Goal: Browse casually

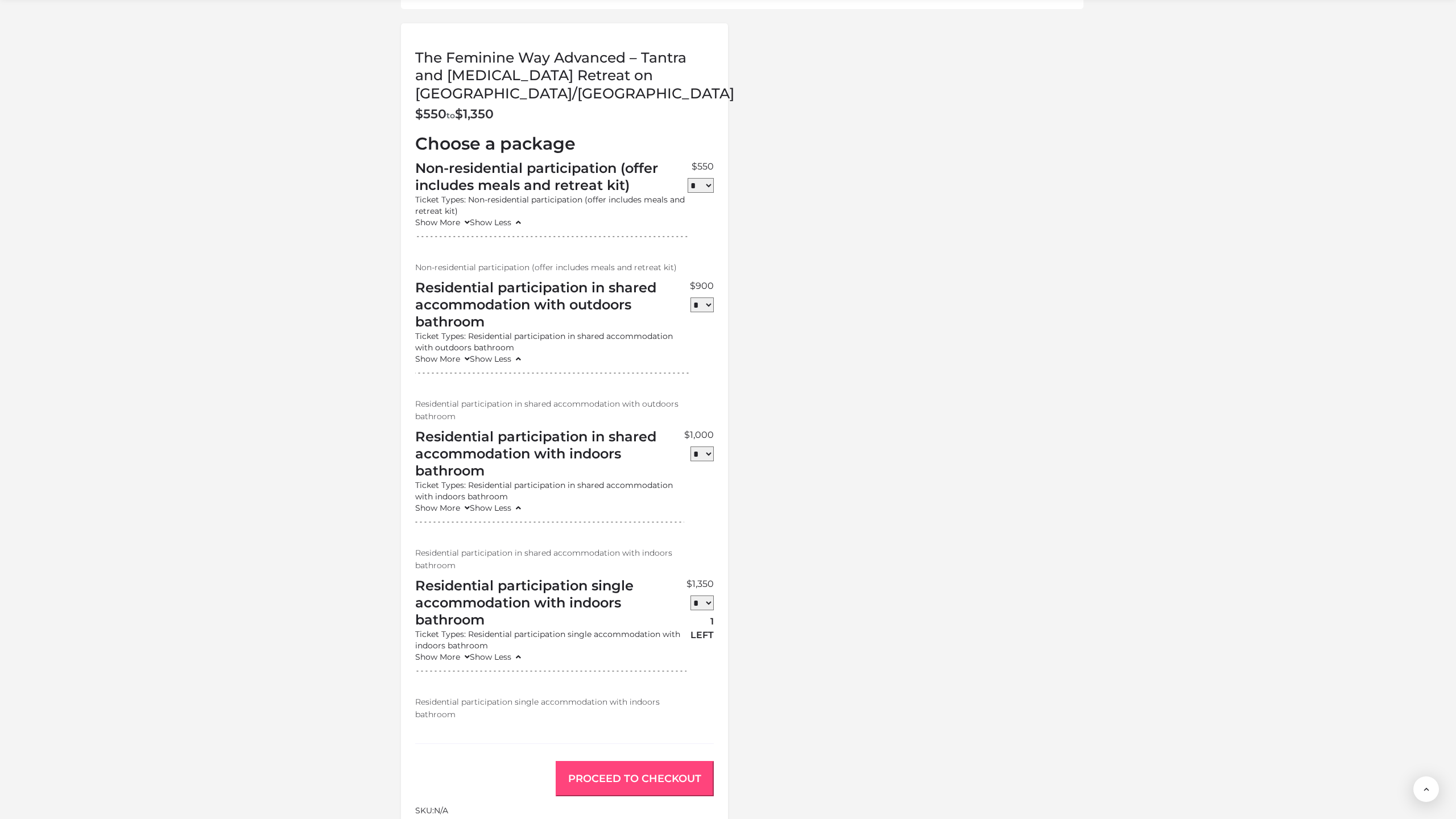
scroll to position [1189, 0]
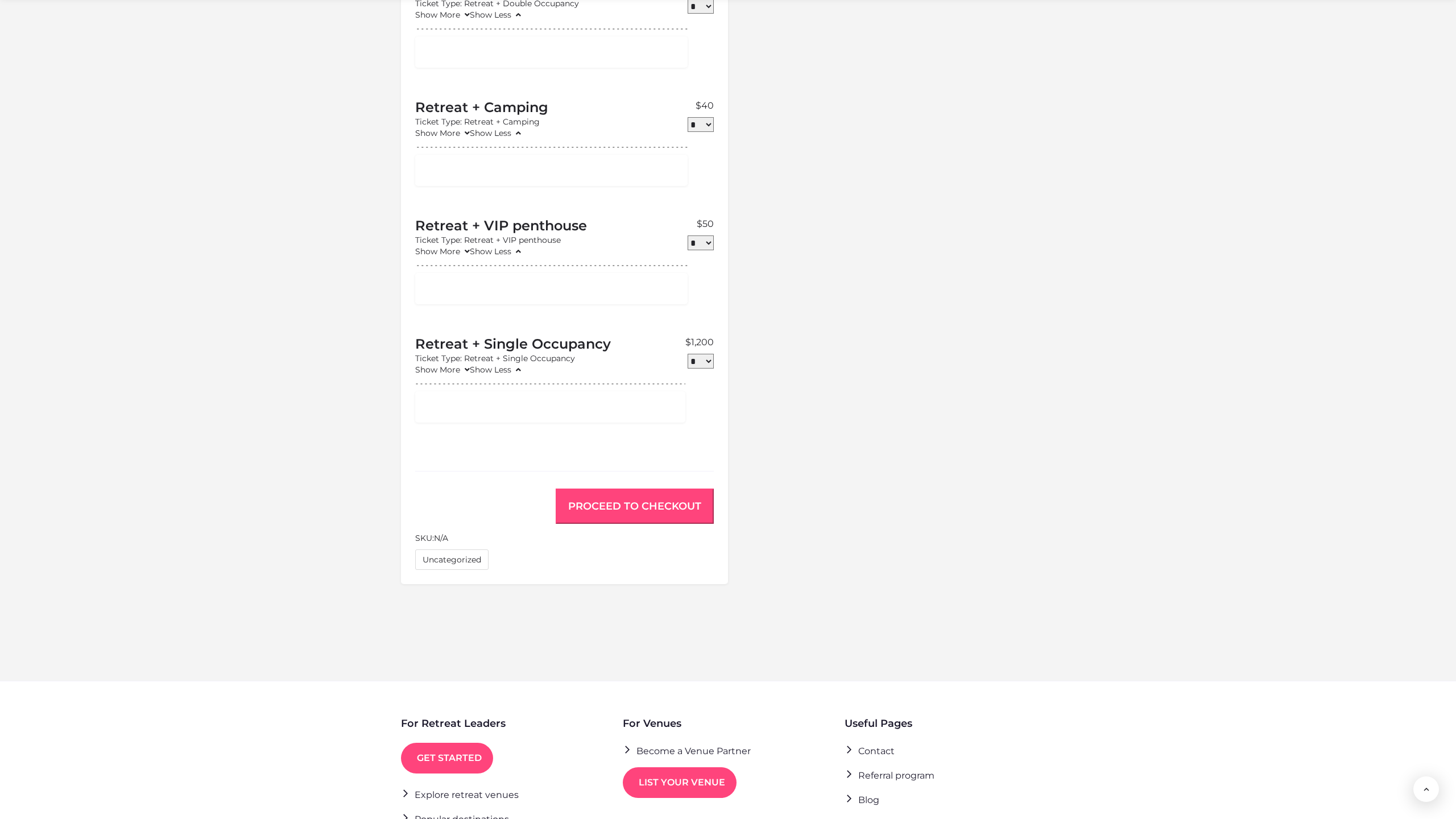
scroll to position [899, 0]
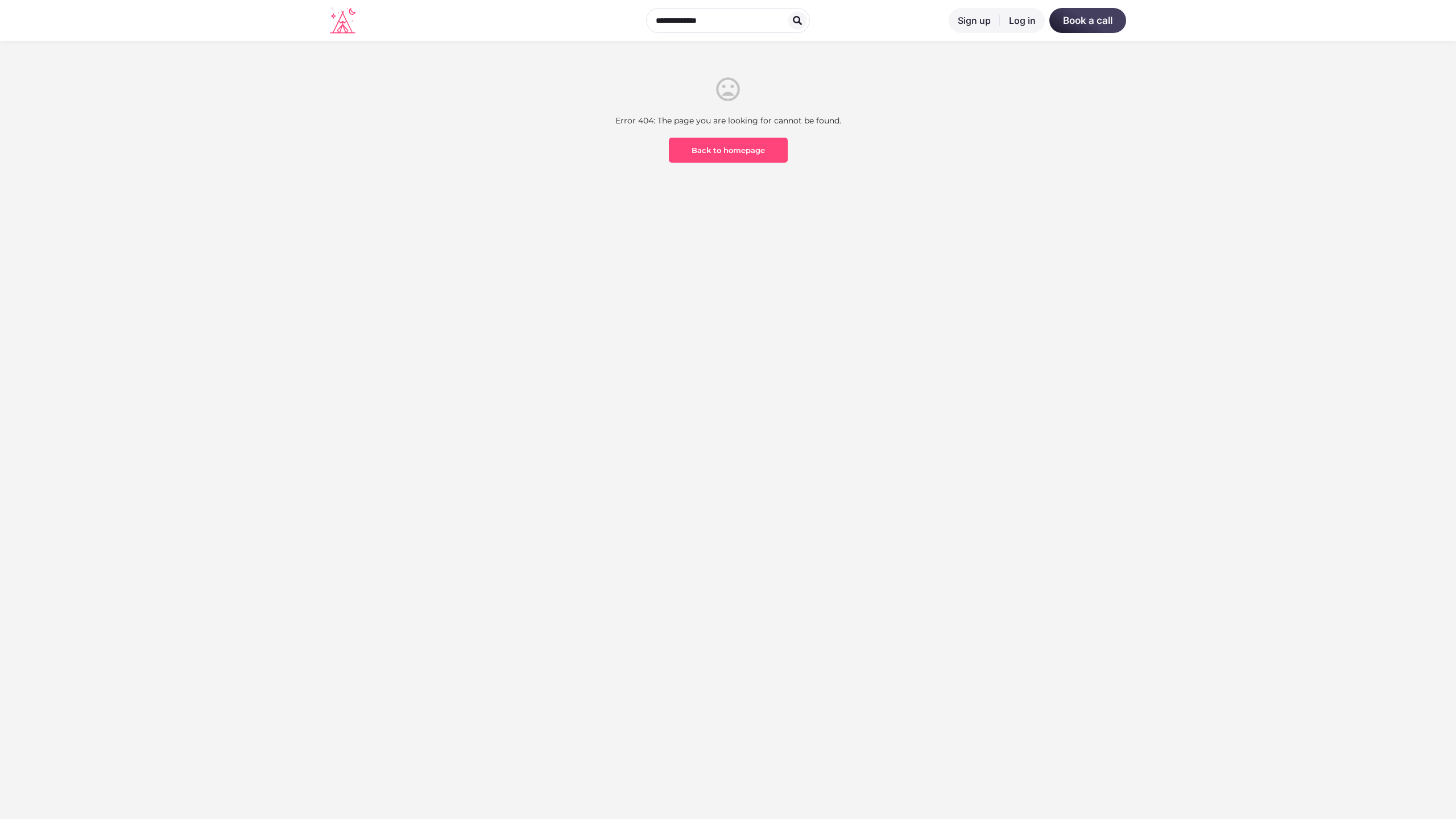
scroll to position [334, 0]
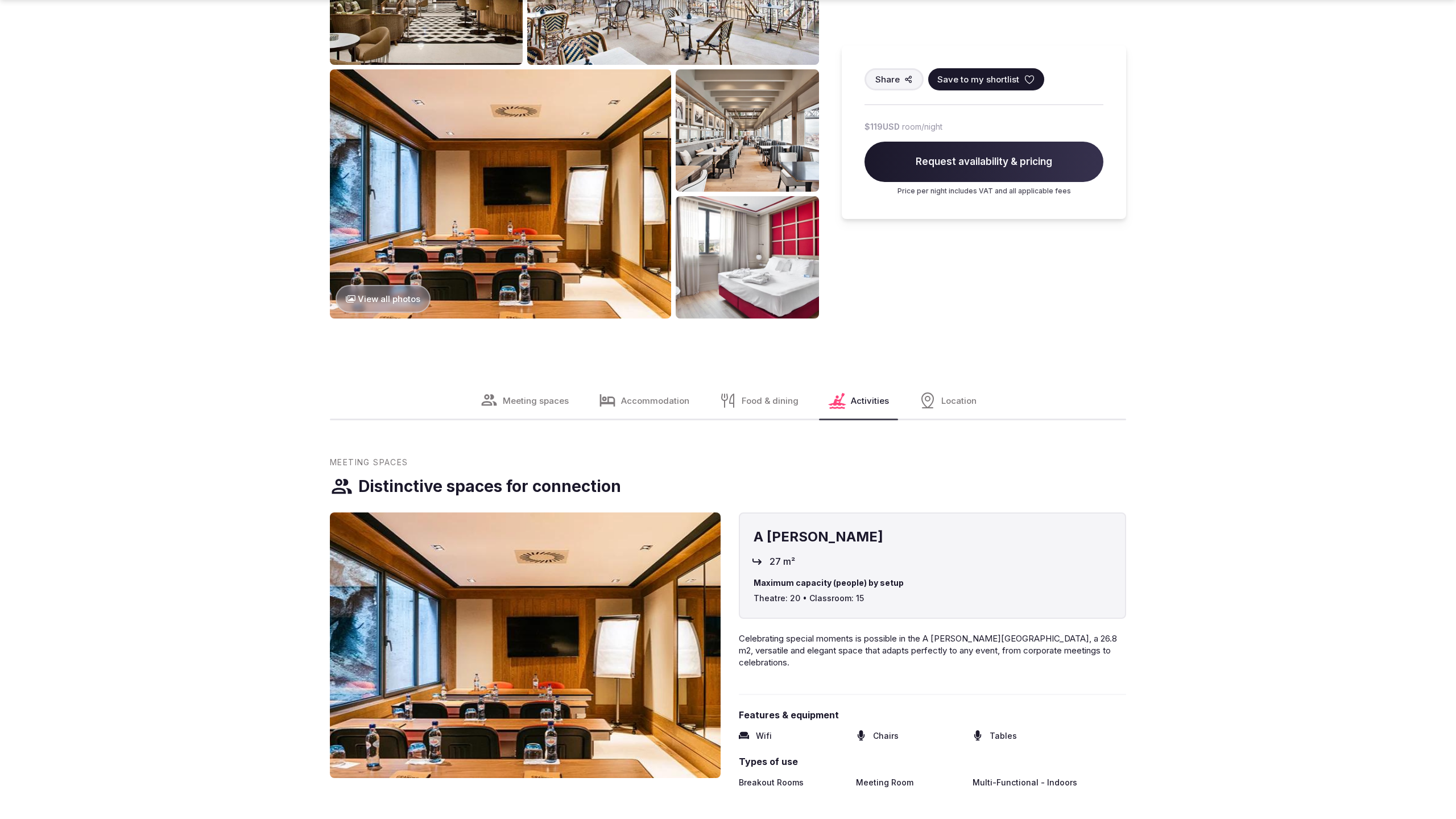
scroll to position [2318, 0]
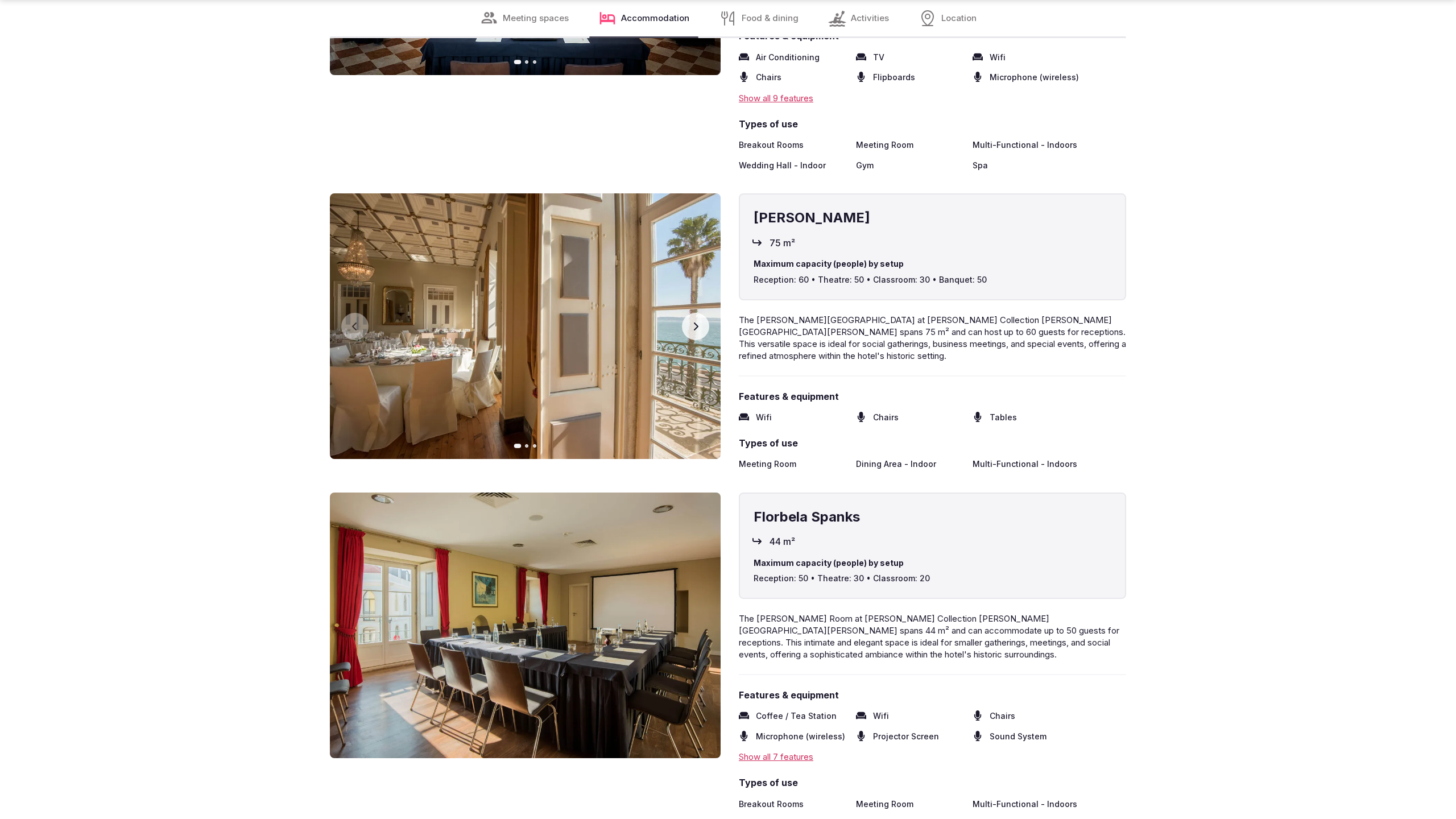
scroll to position [2314, 0]
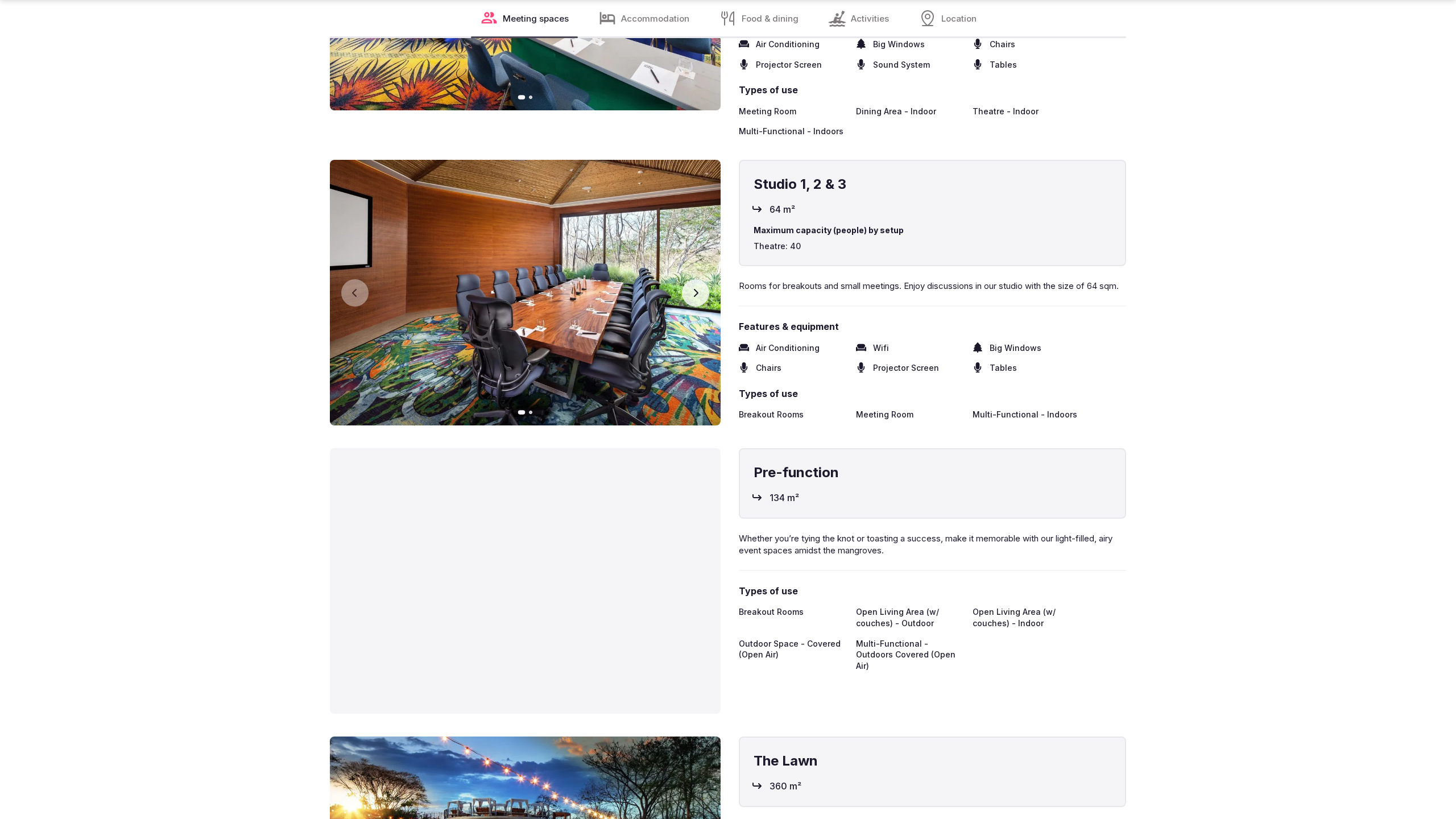
scroll to position [3070, 0]
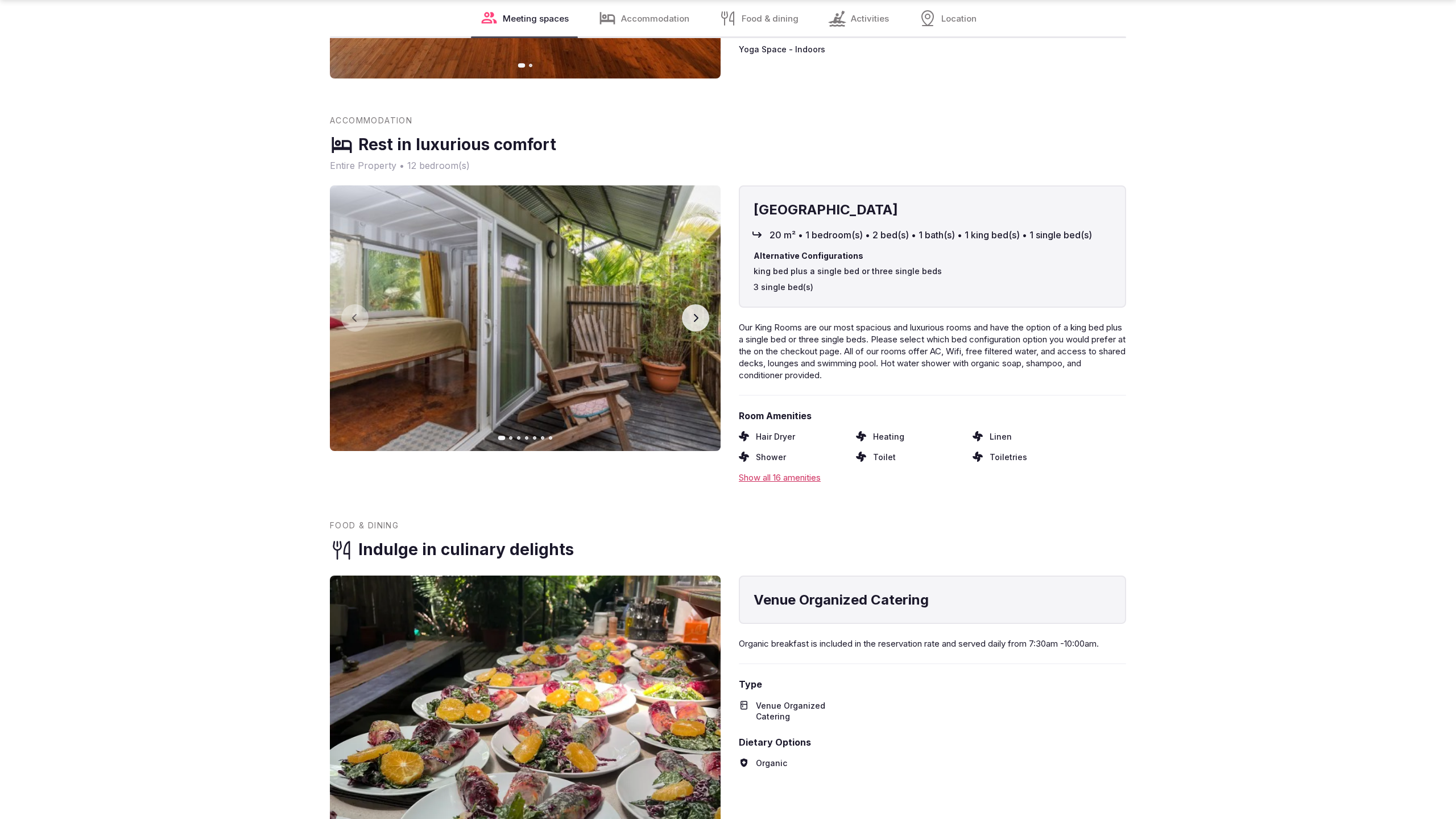
scroll to position [2311, 0]
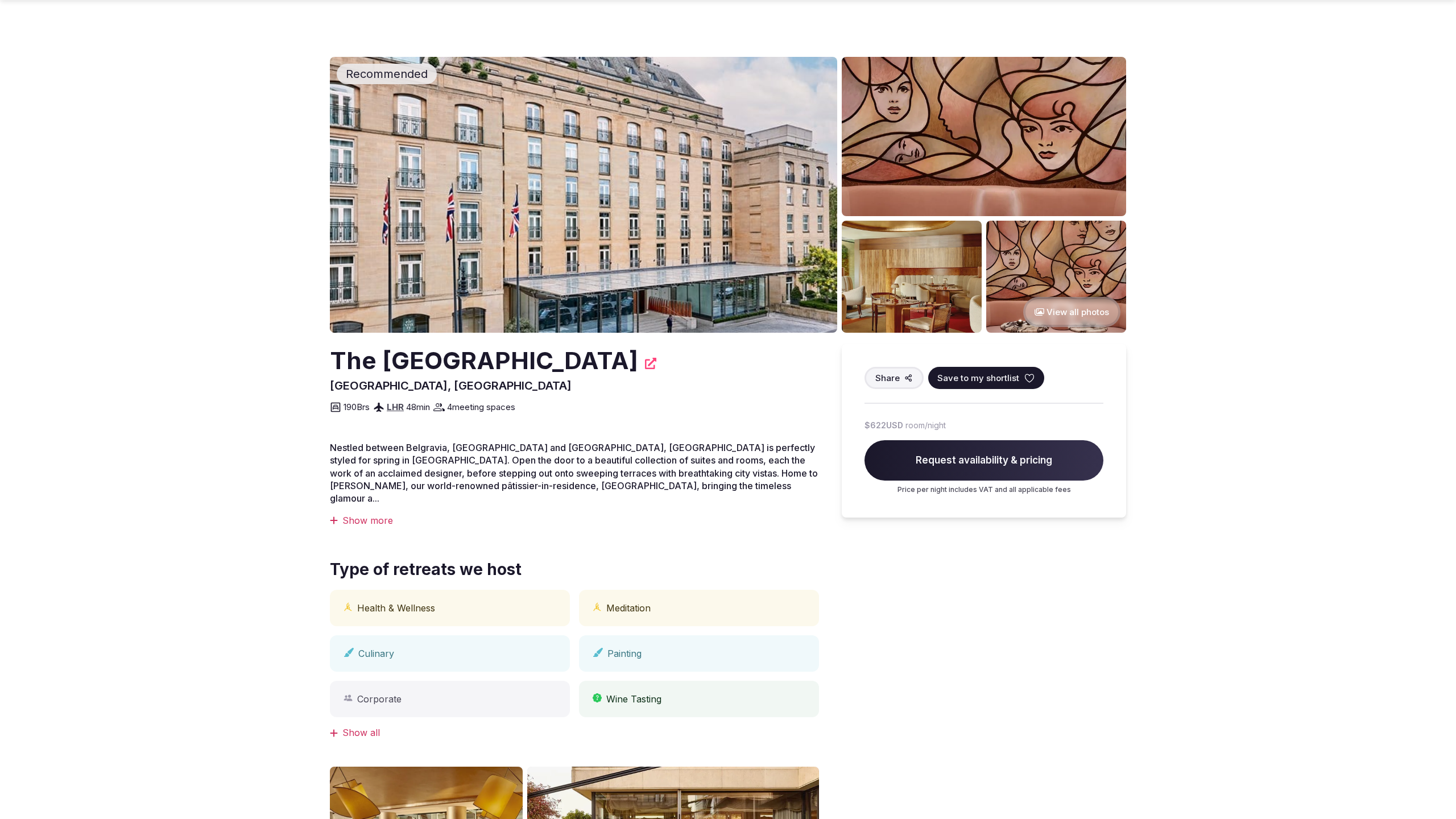
scroll to position [761, 0]
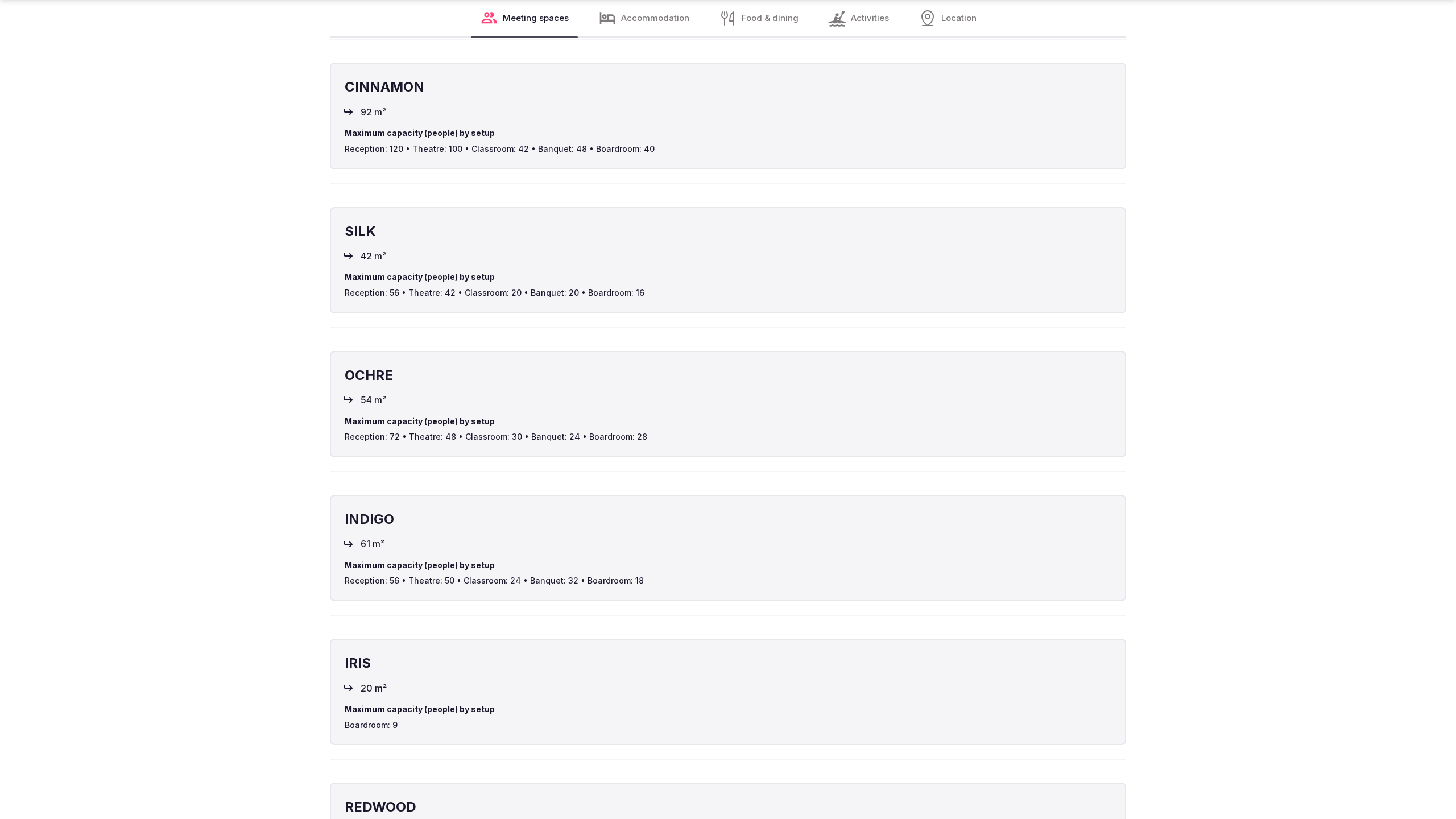
scroll to position [3071, 0]
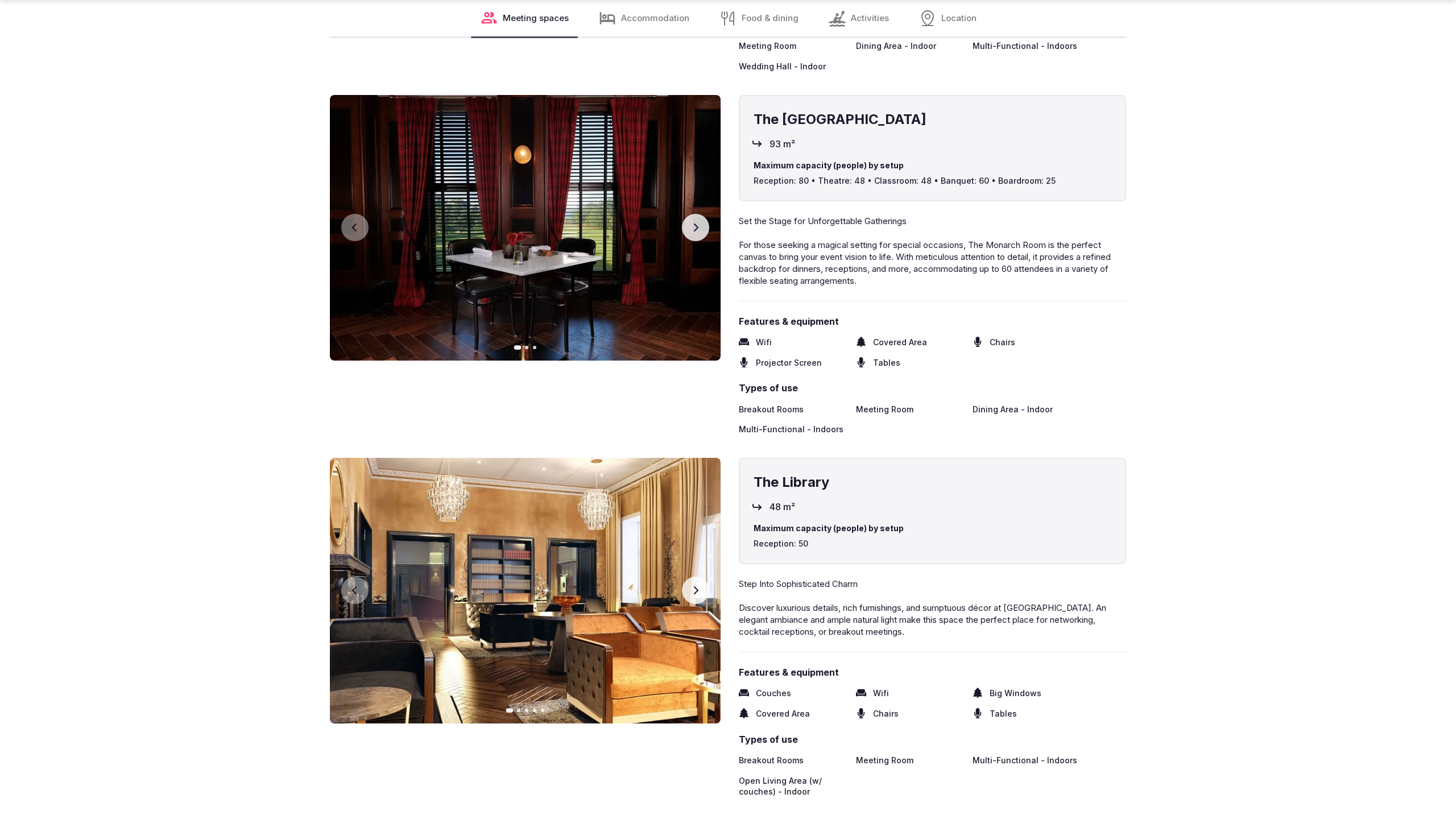
scroll to position [3067, 0]
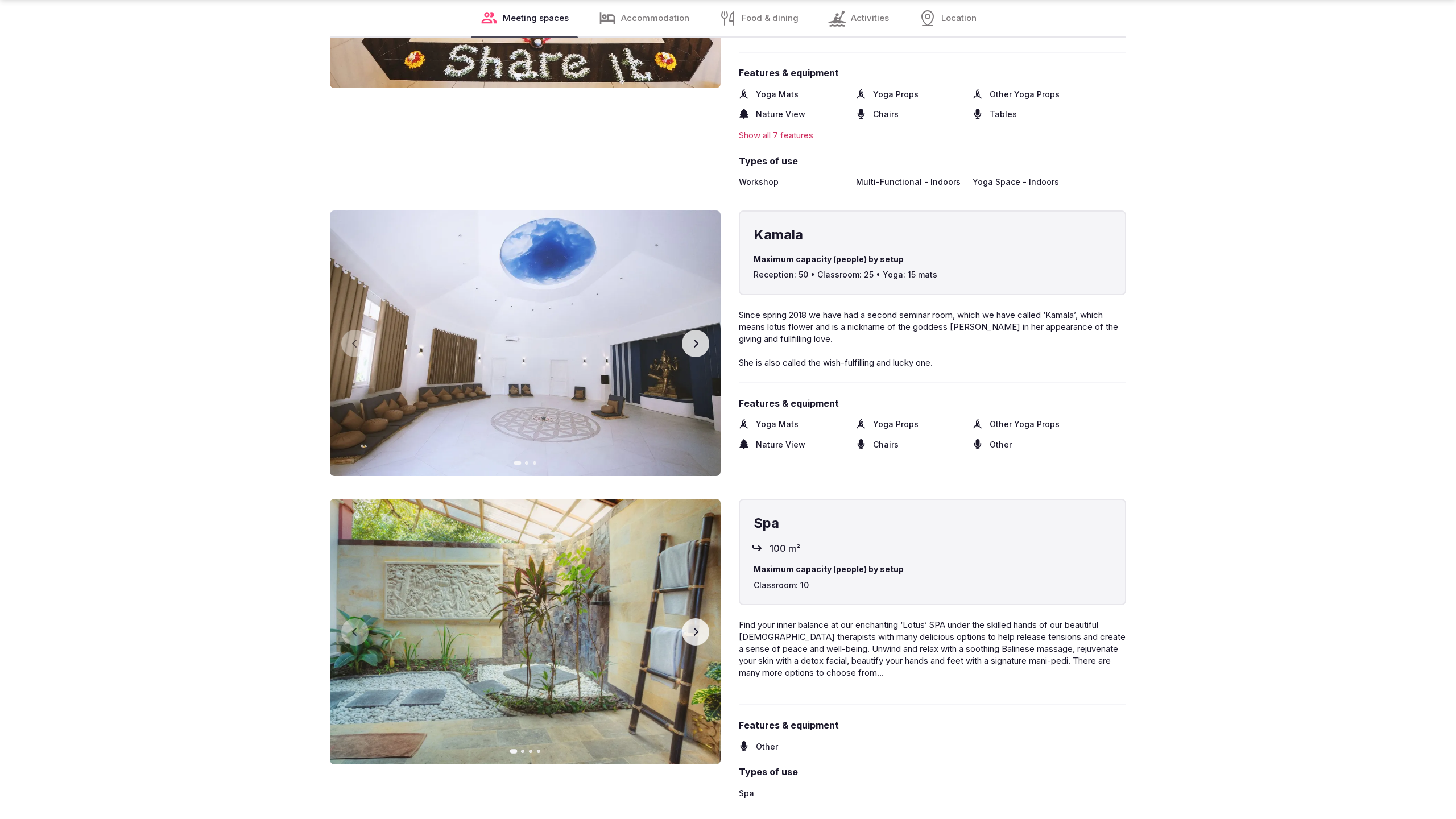
scroll to position [2314, 0]
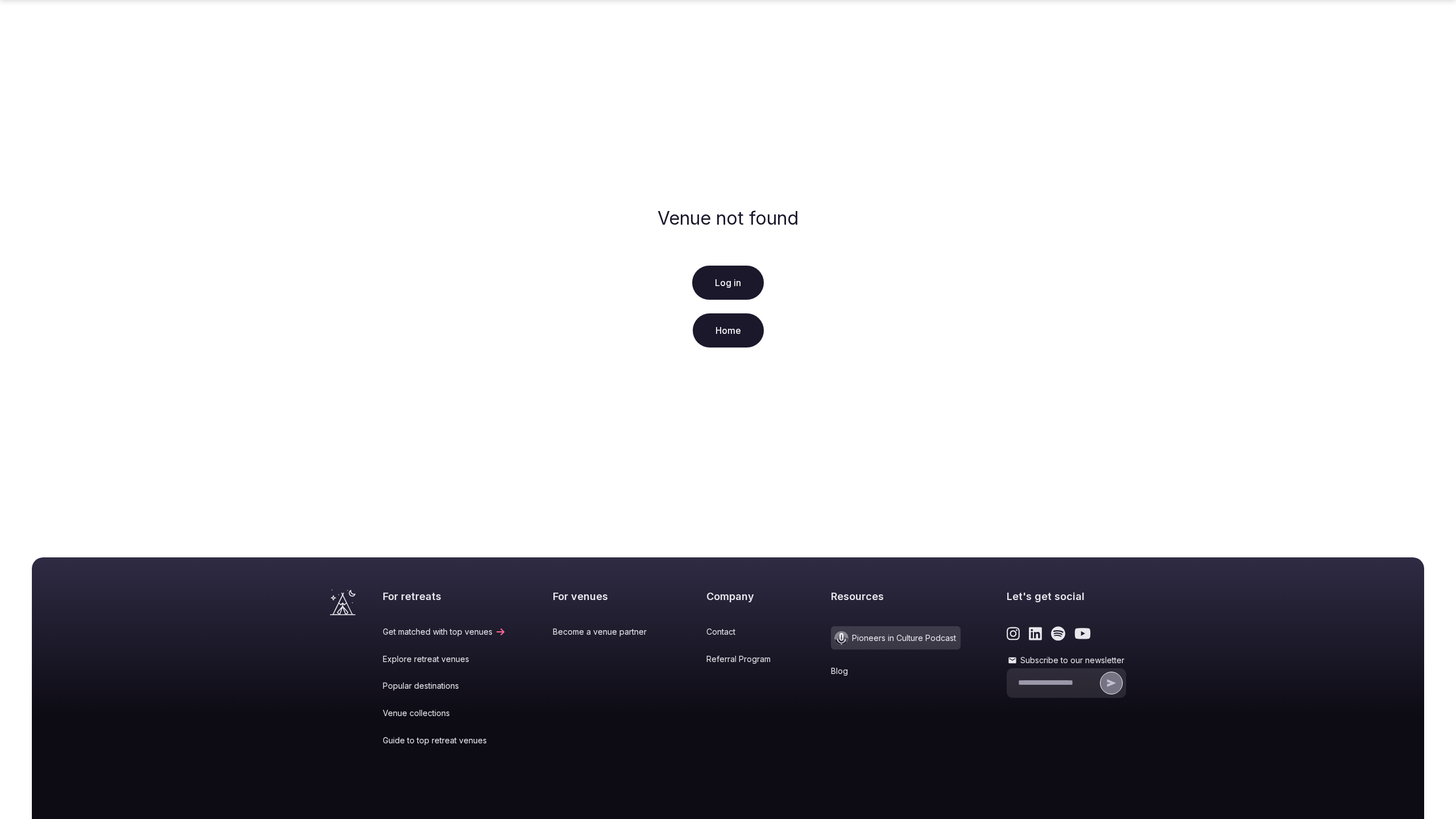
scroll to position [87, 0]
